Goal: Transaction & Acquisition: Subscribe to service/newsletter

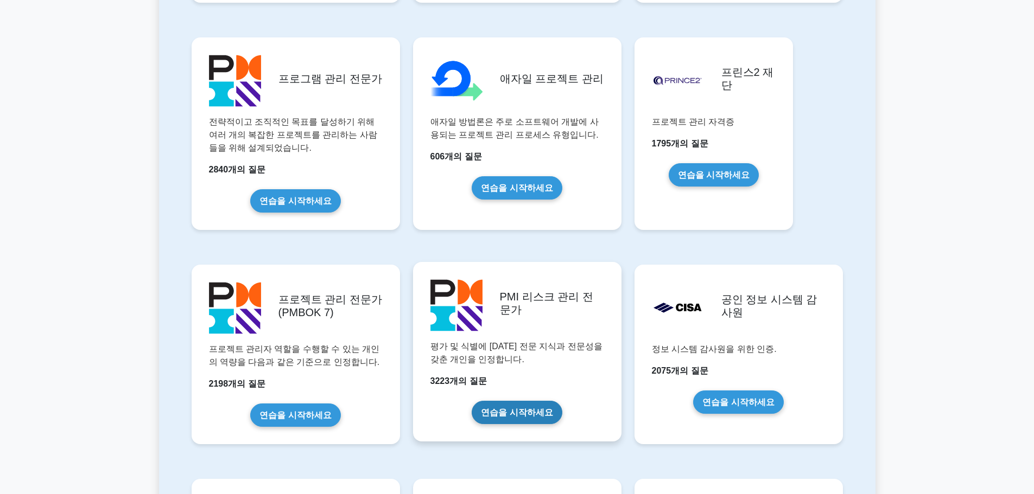
scroll to position [705, 0]
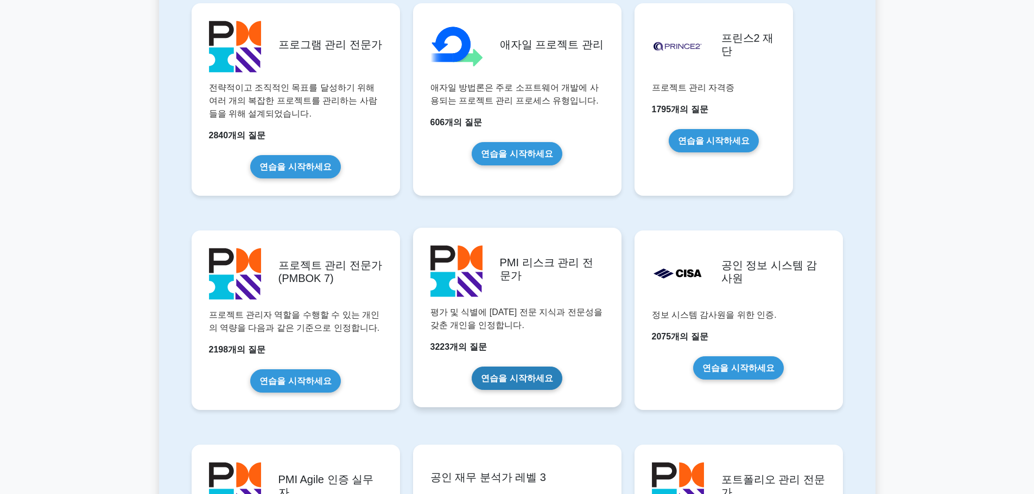
click at [515, 377] on link "연습을 시작하세요" at bounding box center [516, 378] width 90 height 23
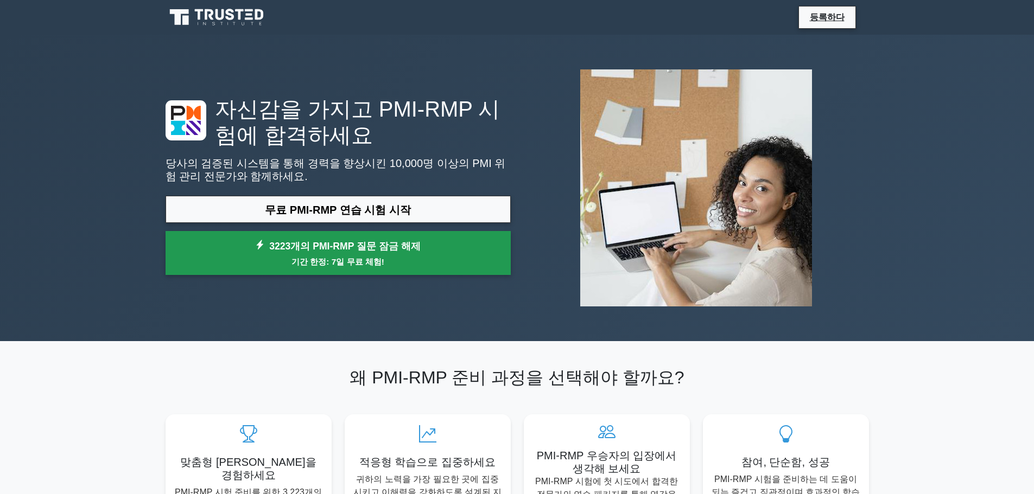
click at [375, 259] on font "기간 한정: 7일 무료 체험!" at bounding box center [337, 261] width 93 height 9
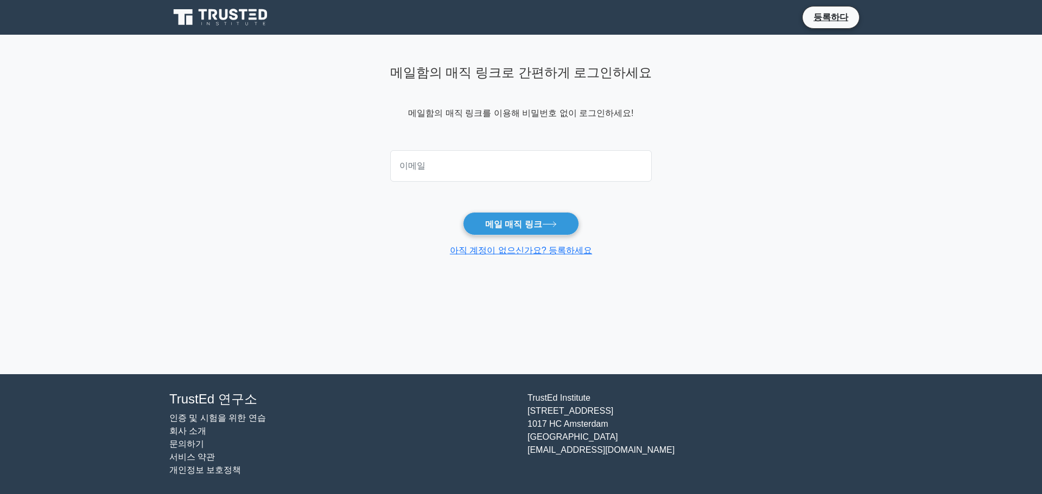
click at [480, 171] on input "email" at bounding box center [521, 165] width 262 height 31
click at [477, 164] on input "email" at bounding box center [521, 165] width 262 height 31
type input "lbm0934@gmail.com"
click at [463, 212] on button "메일 매직 링크" at bounding box center [521, 223] width 116 height 23
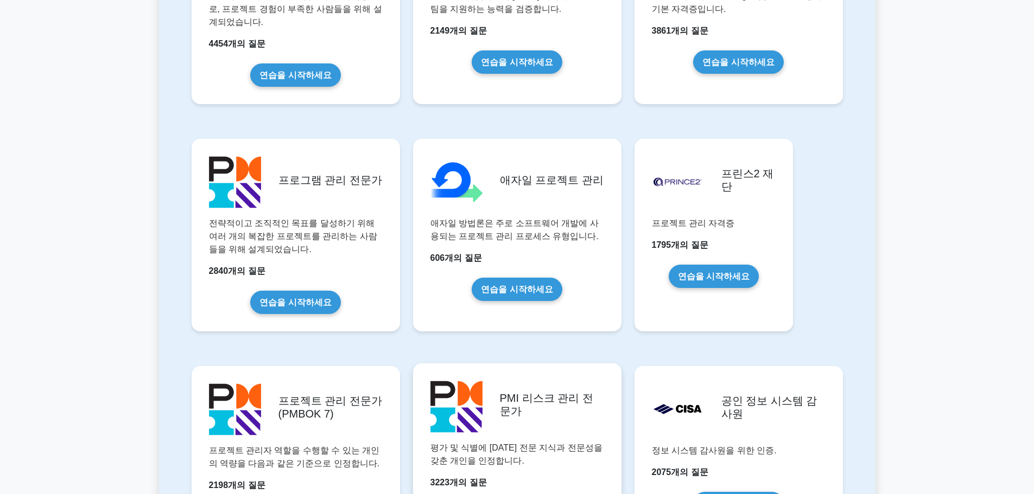
scroll to position [705, 0]
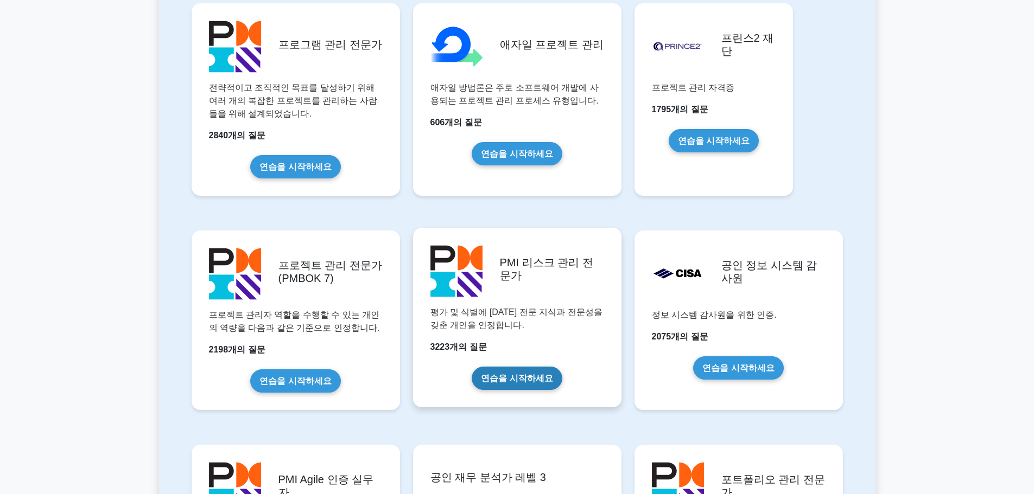
click at [515, 367] on link "연습을 시작하세요" at bounding box center [516, 378] width 90 height 23
